Goal: Find specific page/section: Find specific page/section

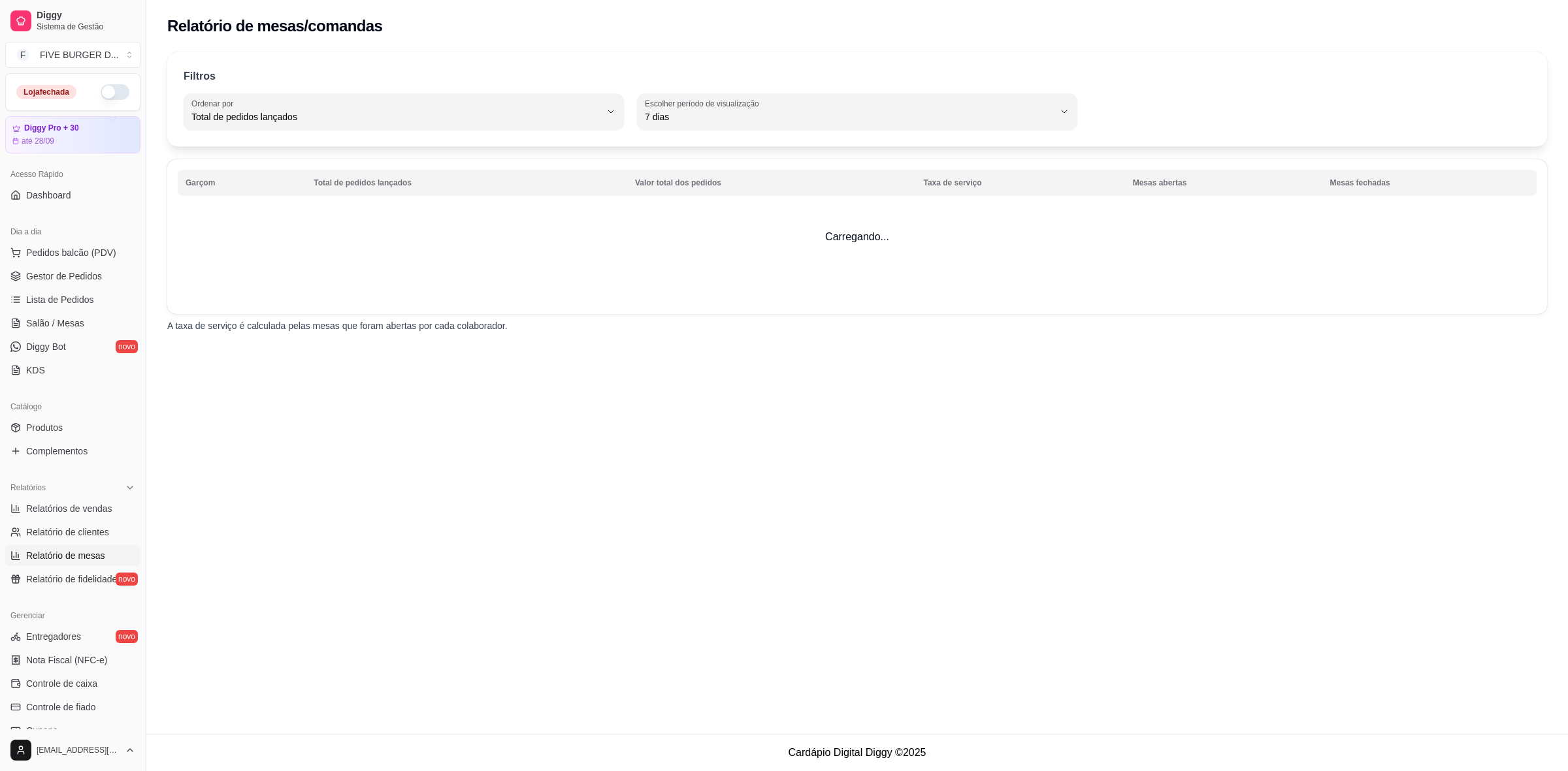
select select "TOTAL_OF_ORDERS"
select select "7"
click at [77, 508] on span "Relatórios de vendas" at bounding box center [69, 508] width 86 height 13
select select "ALL"
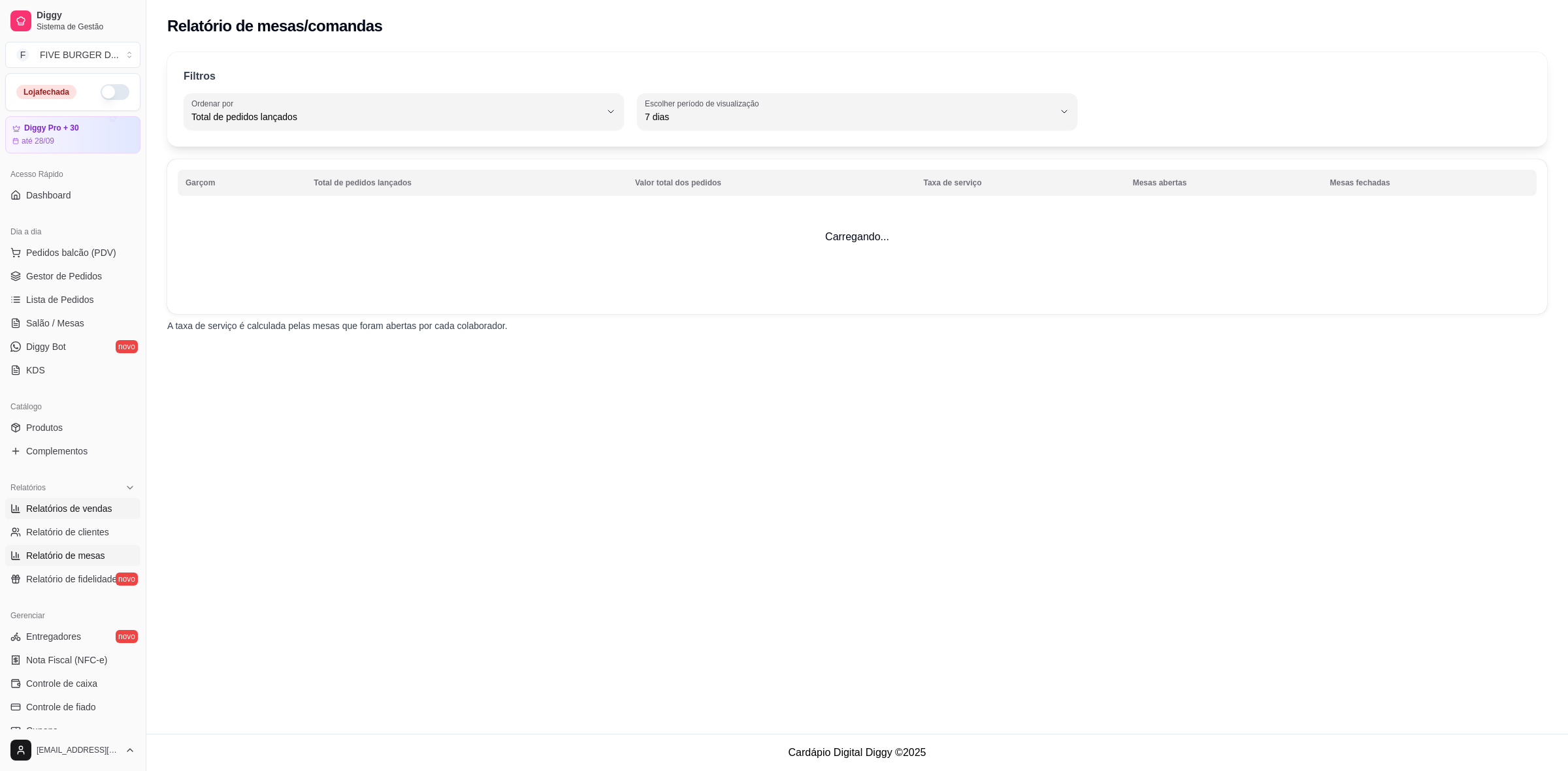
select select "0"
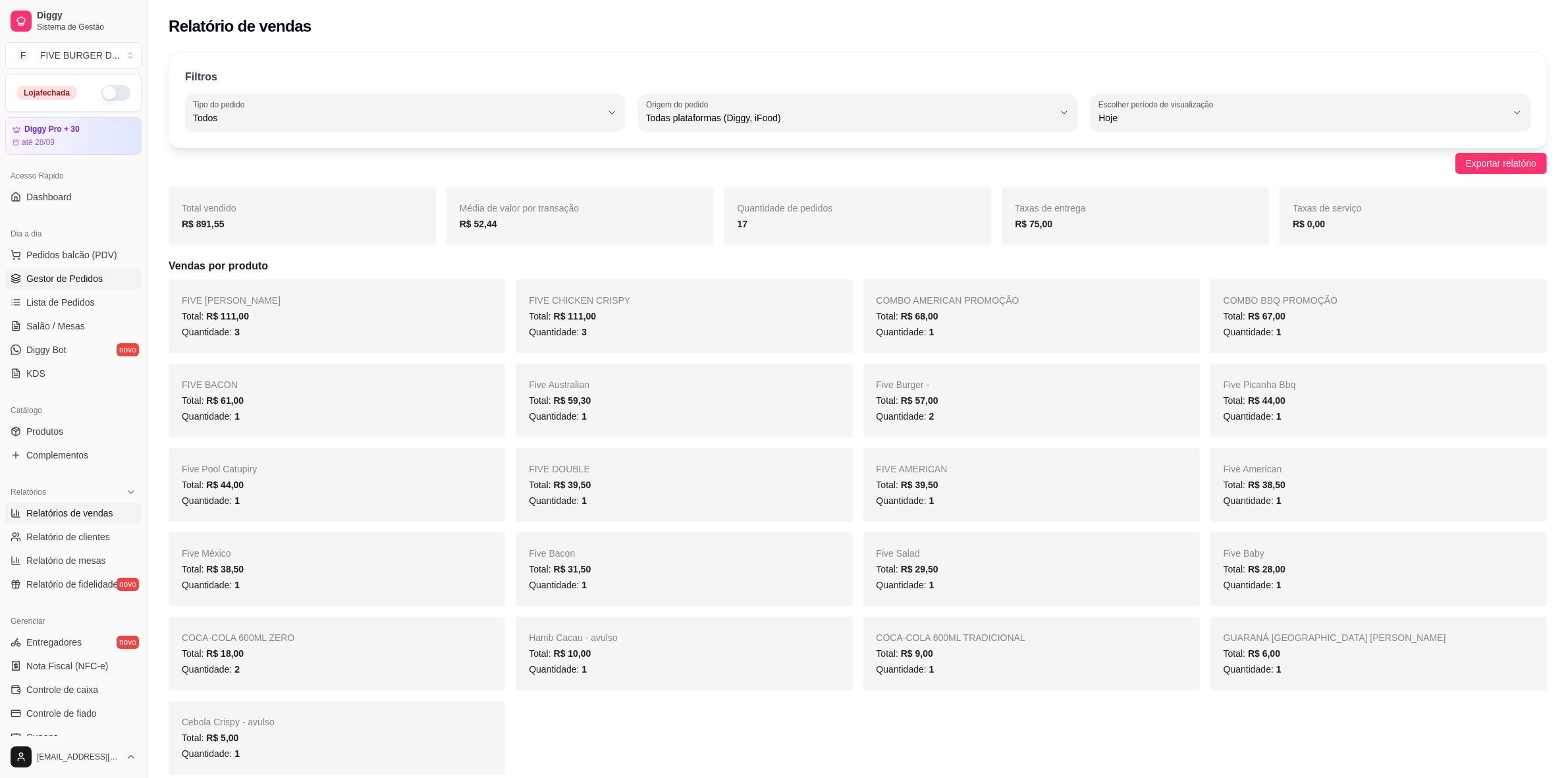
click at [60, 280] on span "Gestor de Pedidos" at bounding box center [65, 278] width 77 height 13
